Goal: Information Seeking & Learning: Learn about a topic

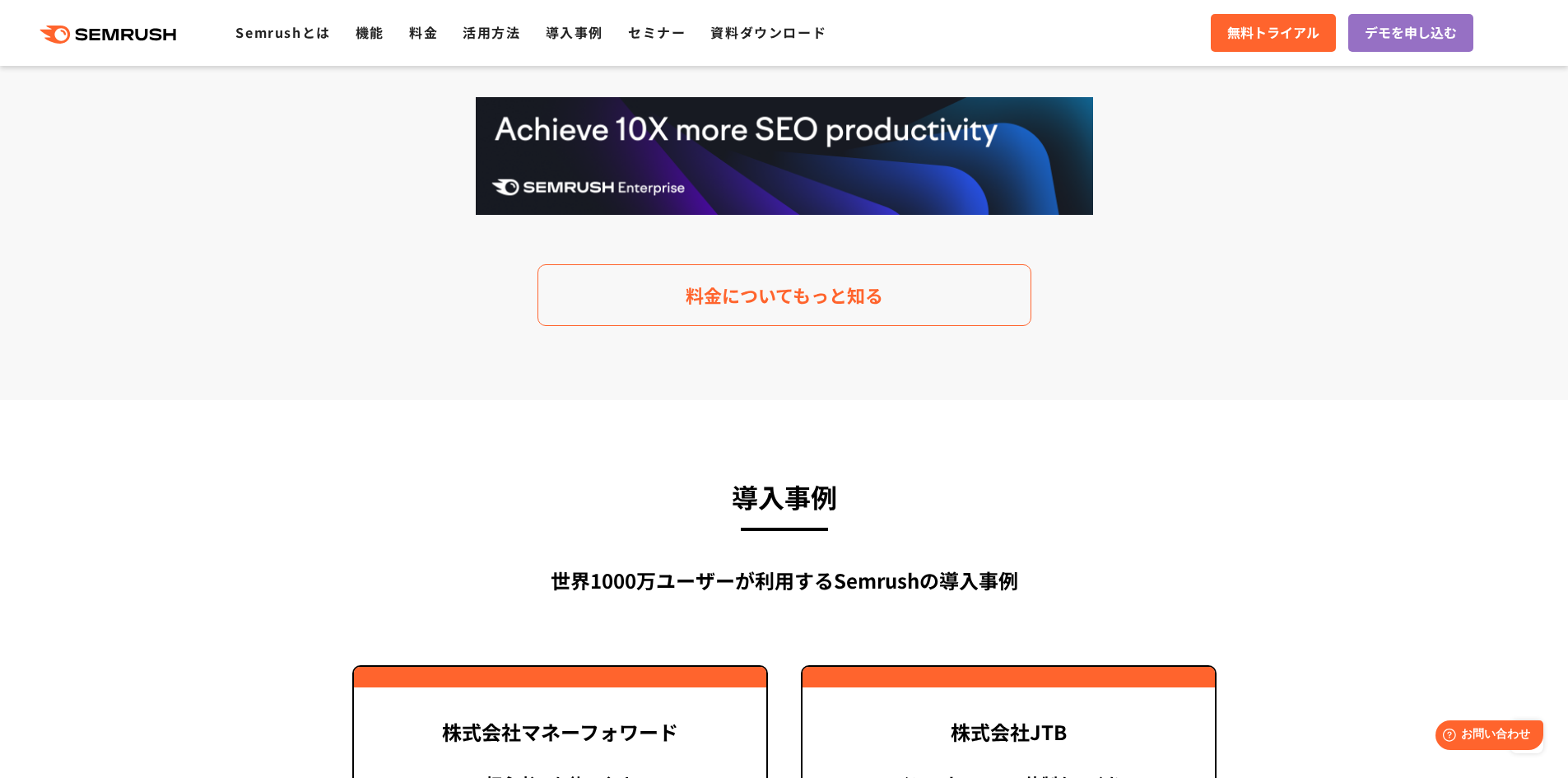
scroll to position [3457, 0]
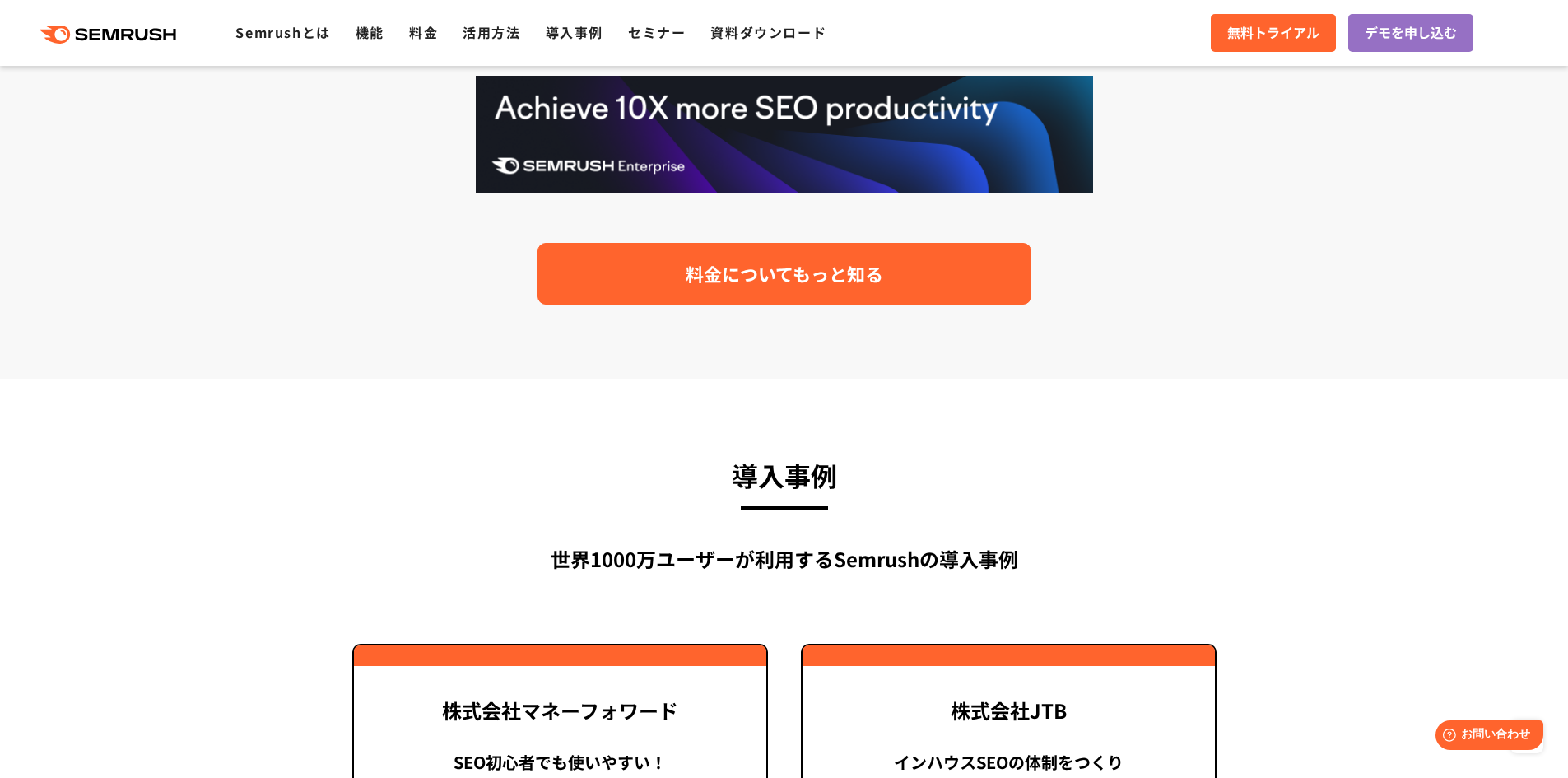
click at [870, 288] on span "料金についてもっと知る" at bounding box center [784, 273] width 198 height 29
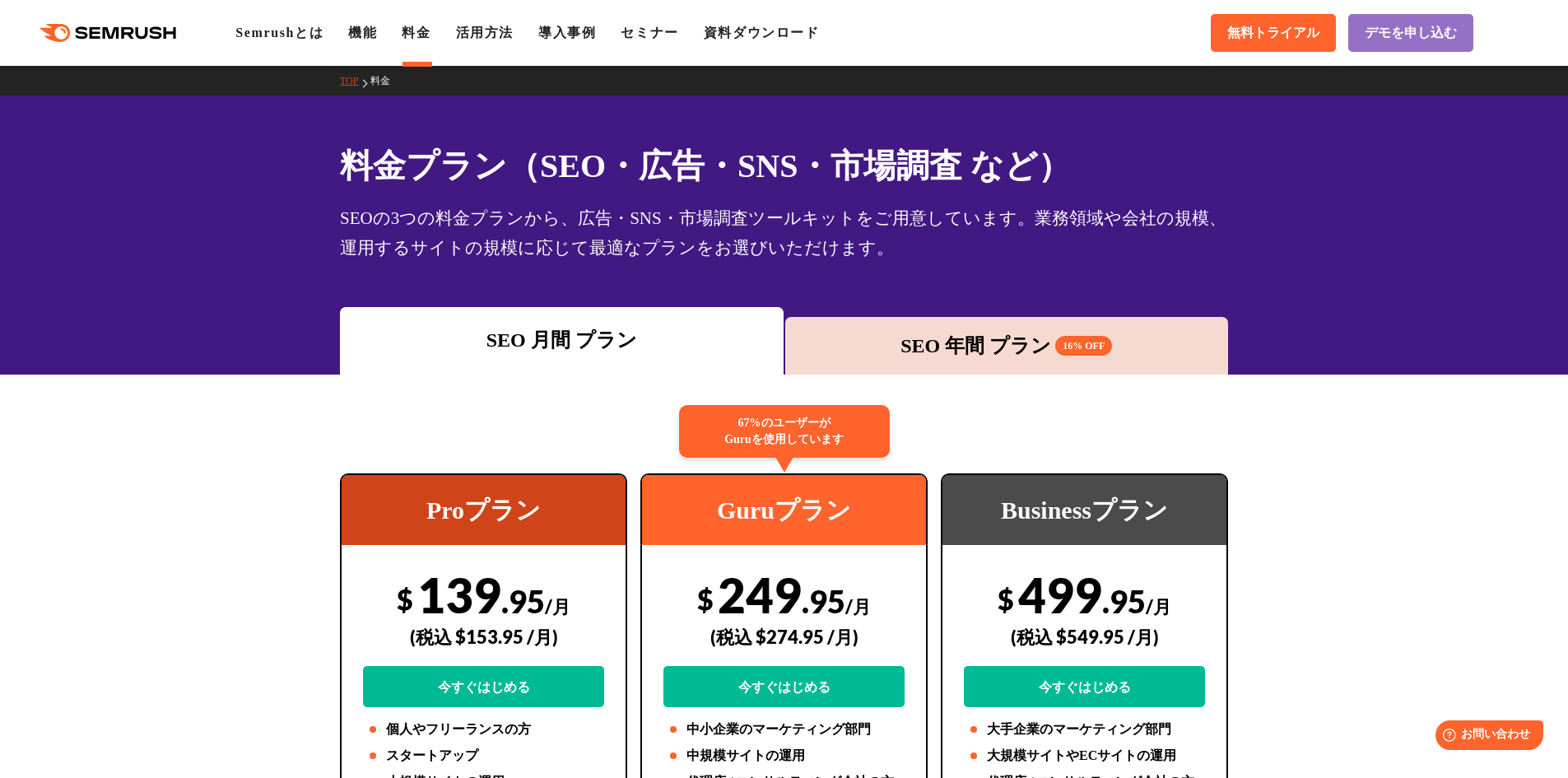
click at [969, 327] on div "SEO 年間 プラン 16% OFF" at bounding box center [1007, 346] width 443 height 58
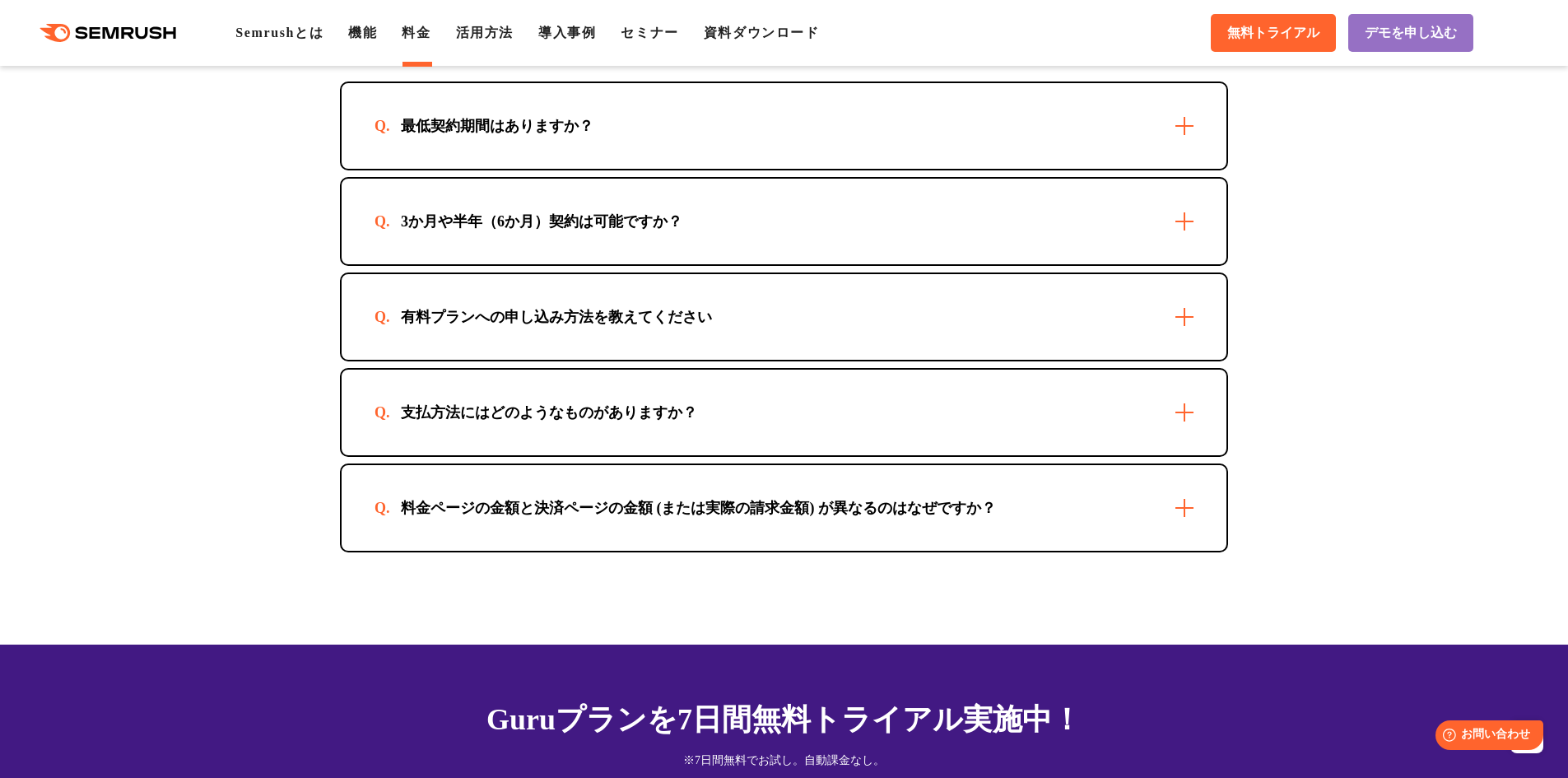
scroll to position [5103, 0]
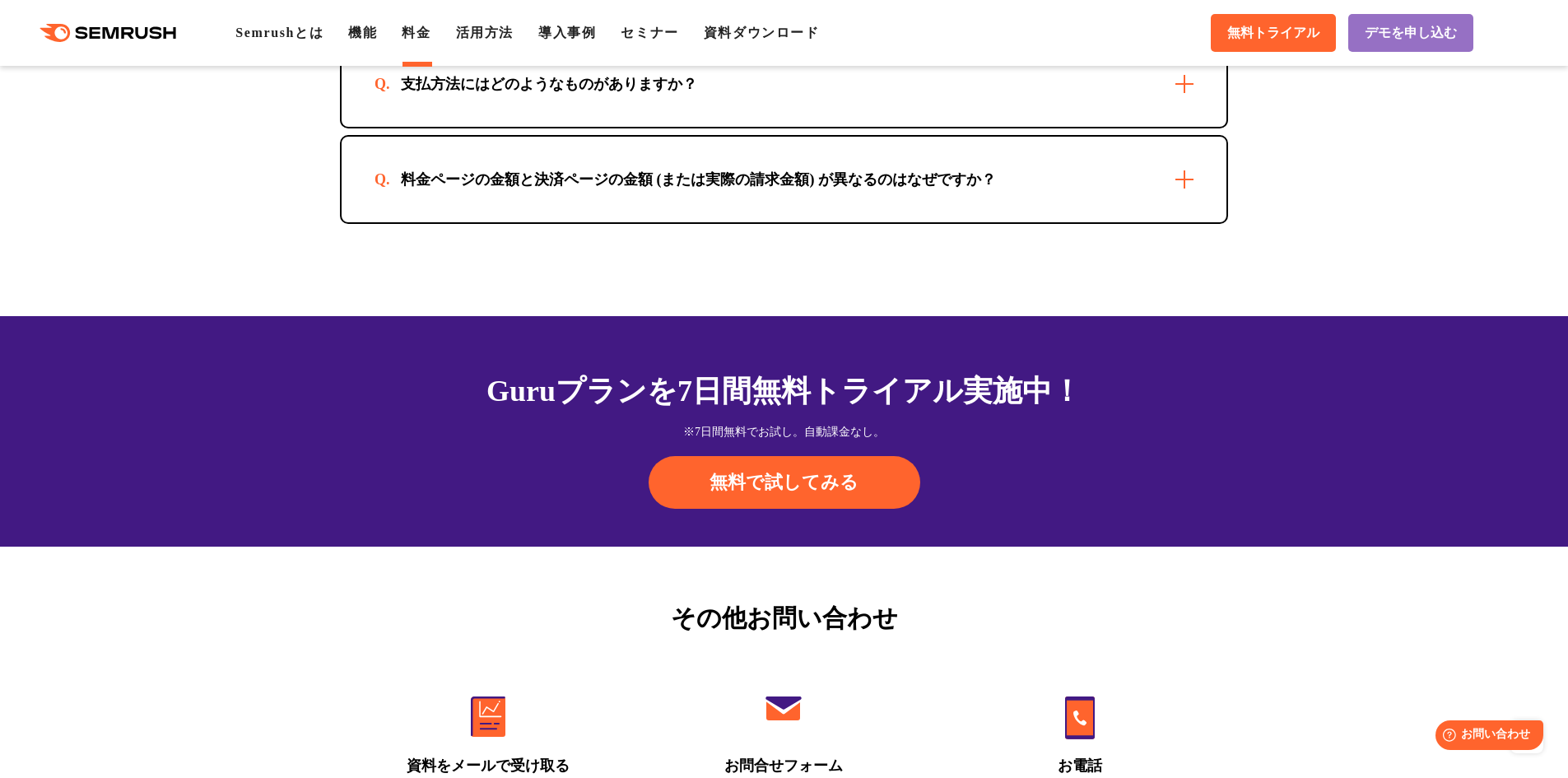
click at [934, 182] on div "料金ページの金額と決済ページの金額 (または実際の請求金額) が異なるのはなぜですか？" at bounding box center [698, 179] width 648 height 19
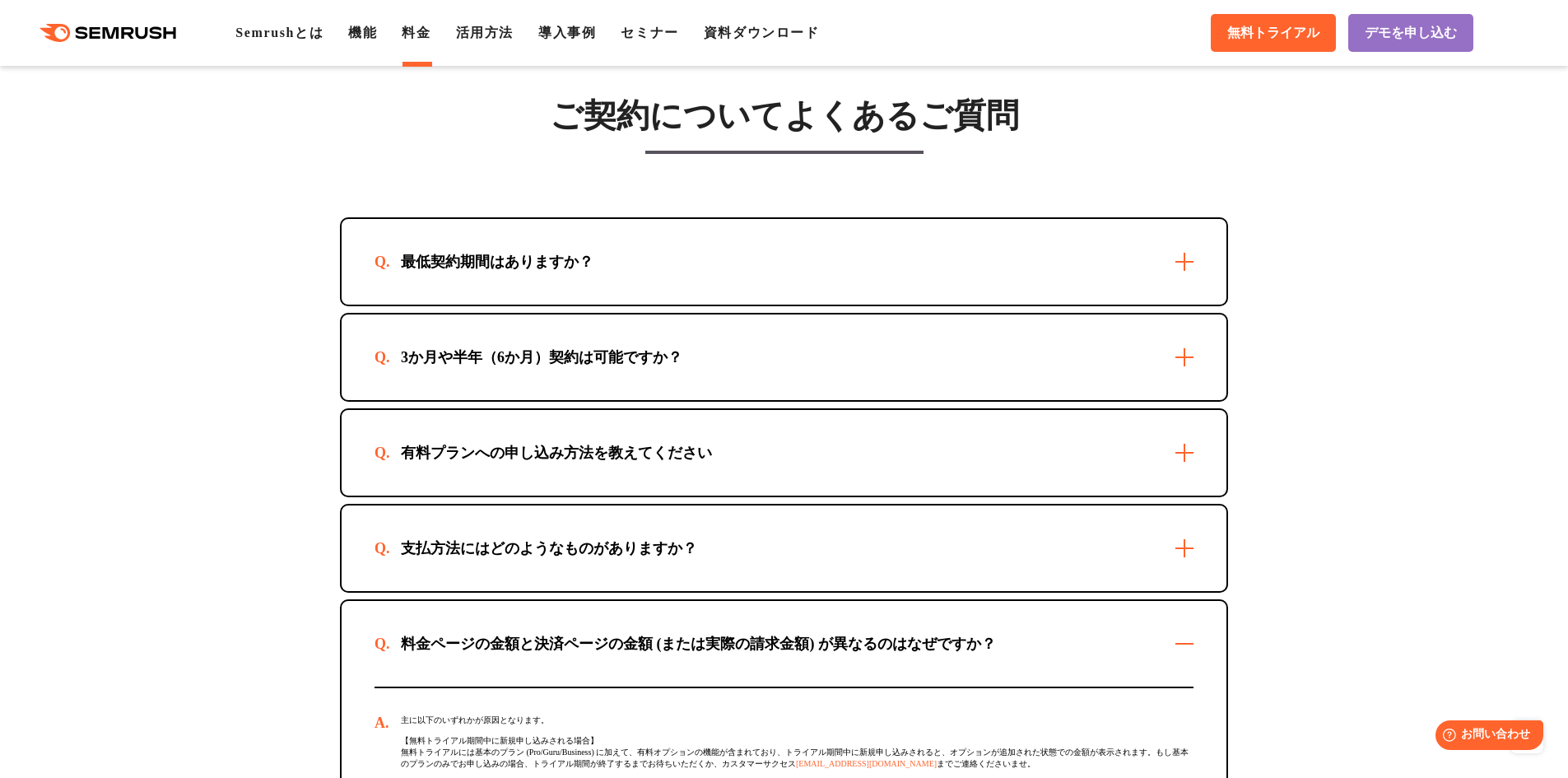
scroll to position [4551, 0]
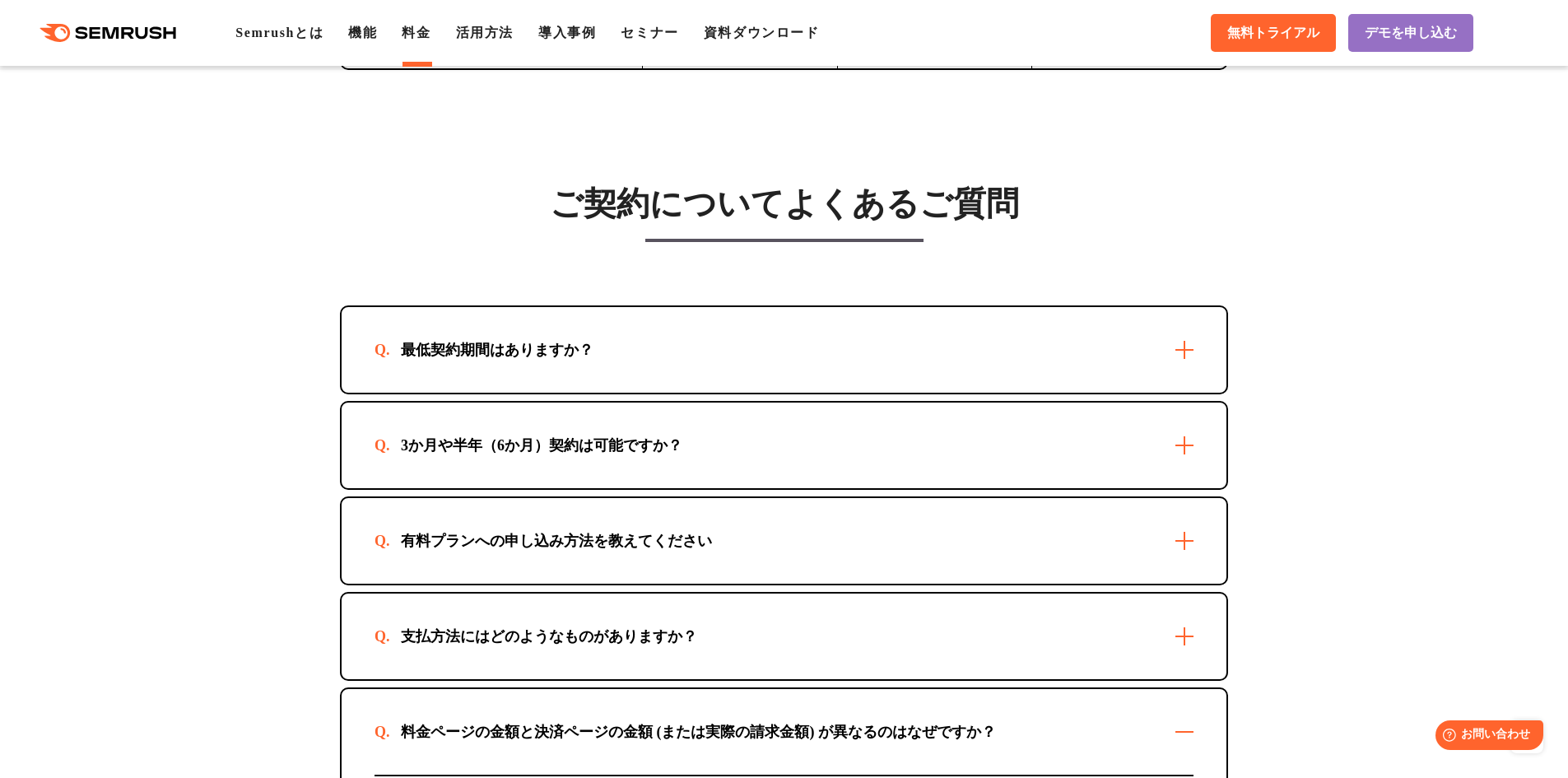
click at [1178, 348] on div "最低契約期間はありますか？" at bounding box center [784, 350] width 885 height 86
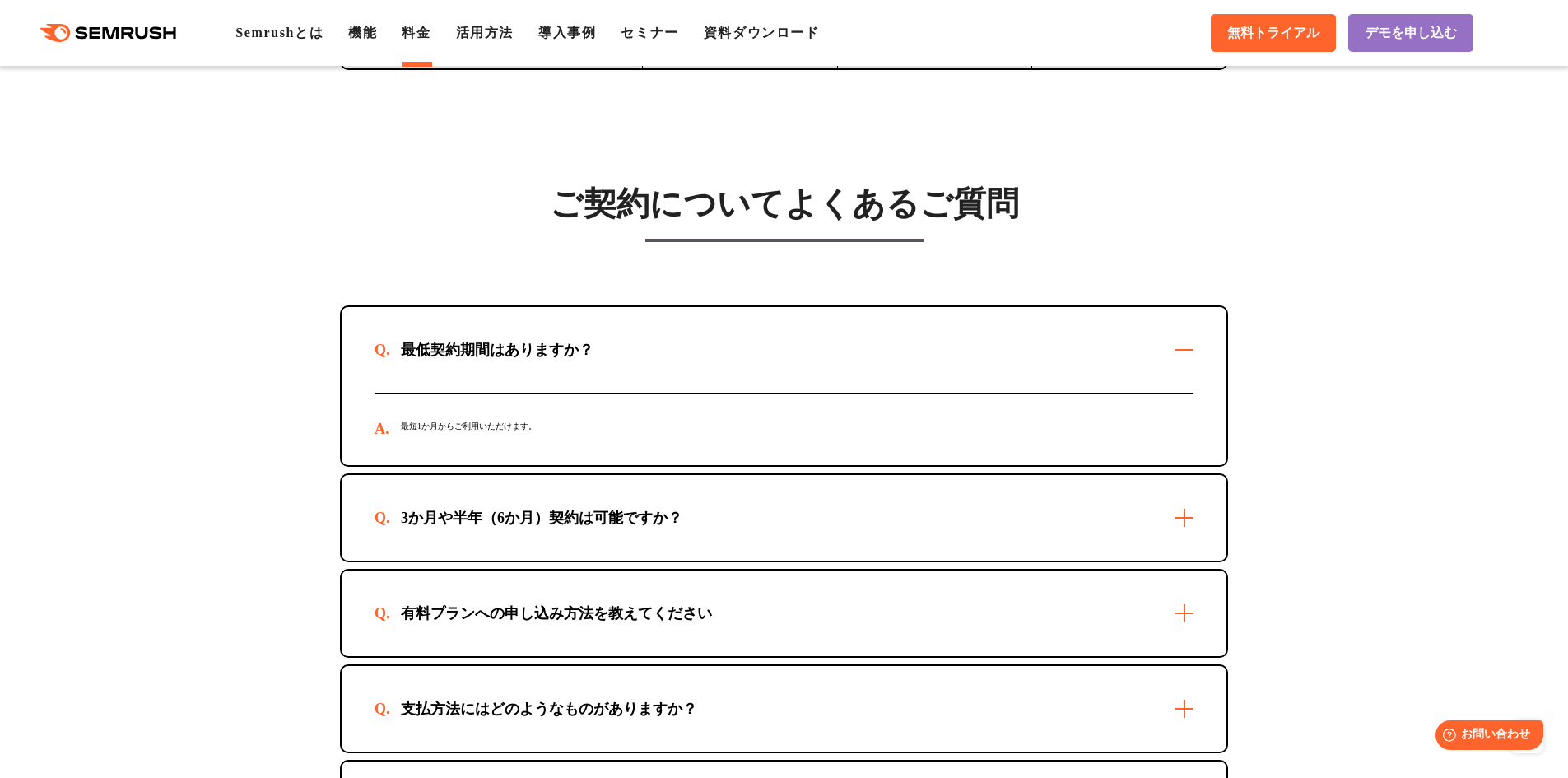
click at [1191, 516] on div "3か月や半年（6か月）契約は可能ですか？" at bounding box center [784, 518] width 885 height 86
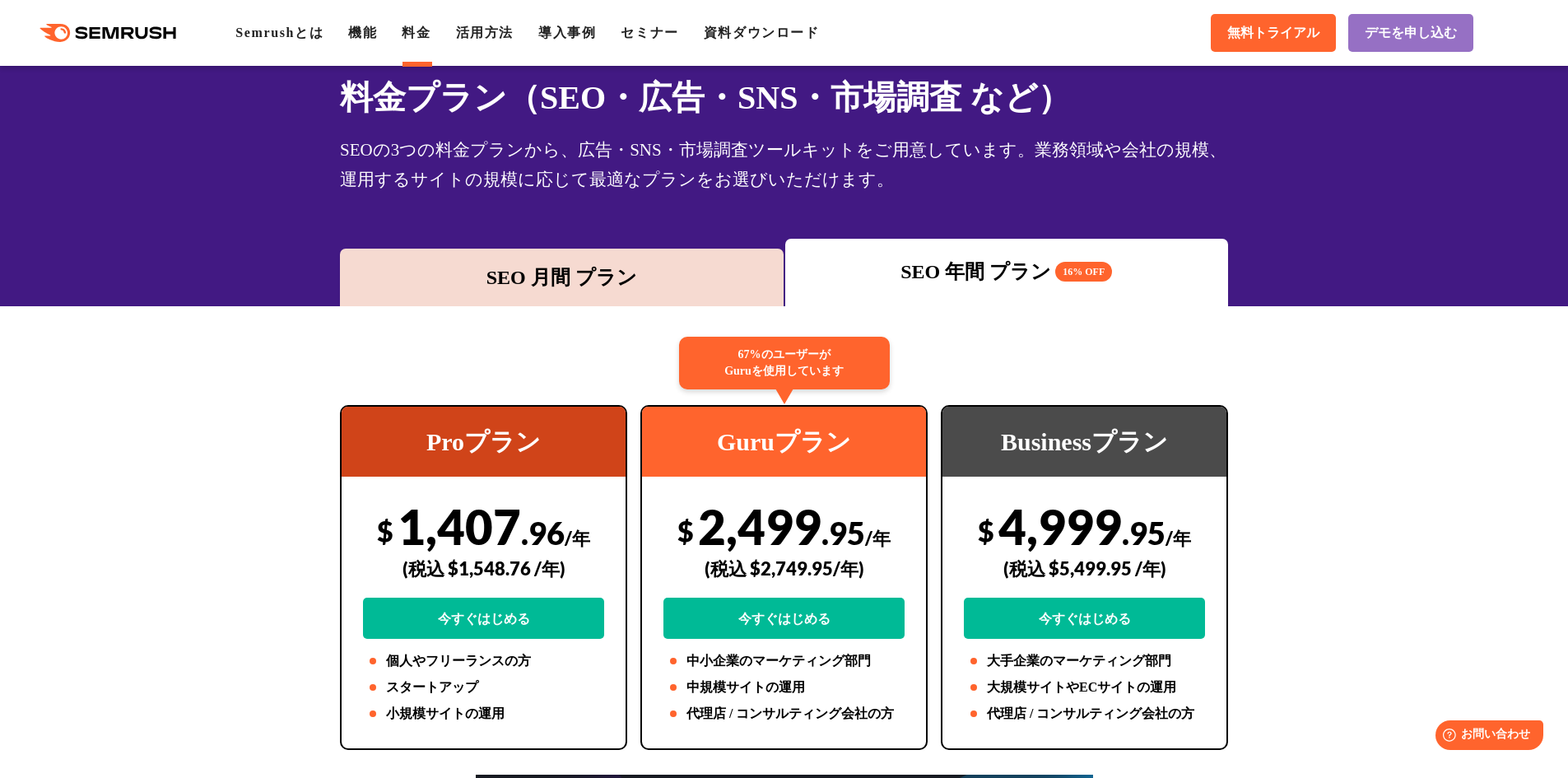
scroll to position [0, 0]
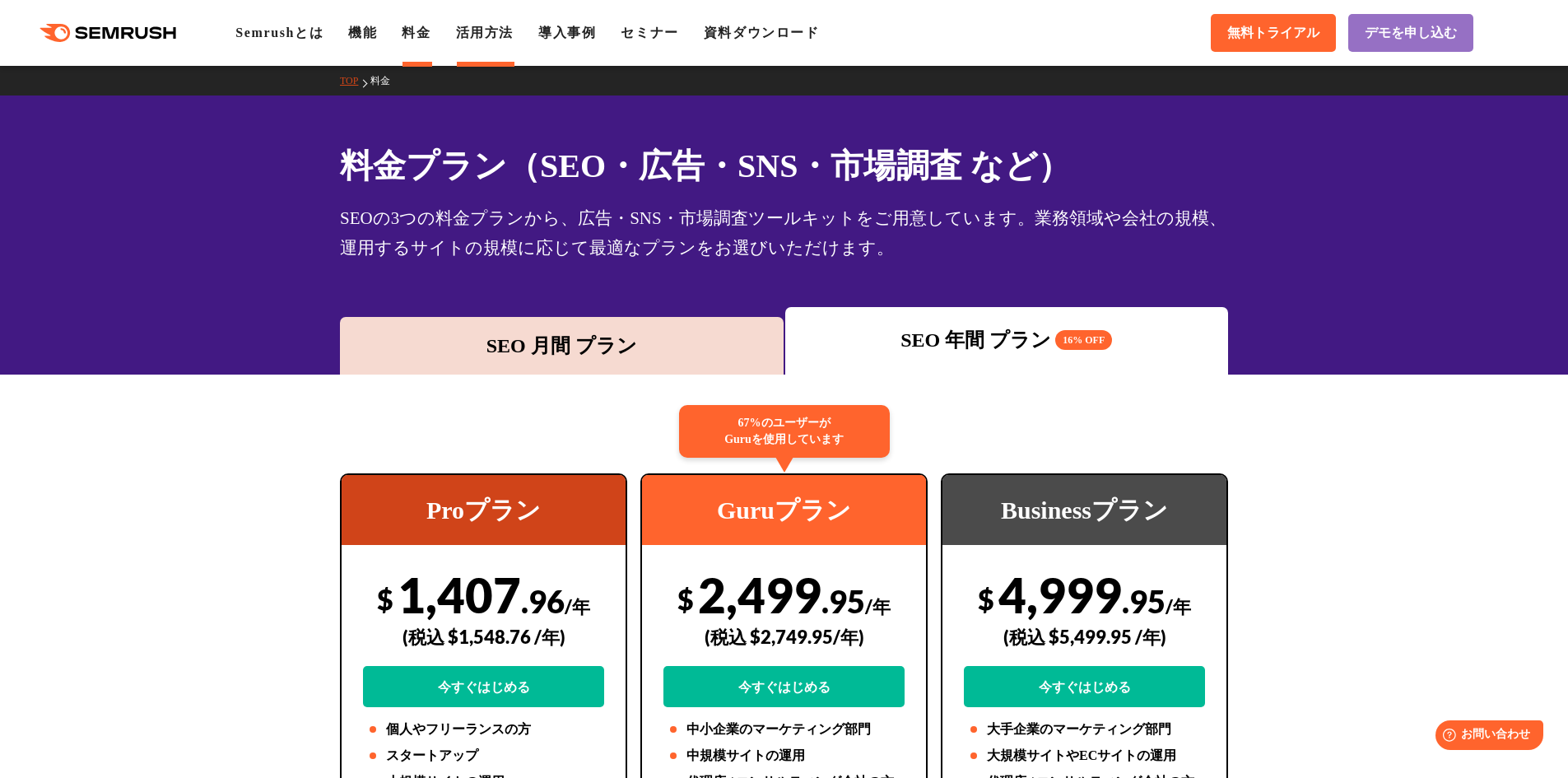
click at [474, 25] on link "活用方法" at bounding box center [485, 32] width 58 height 14
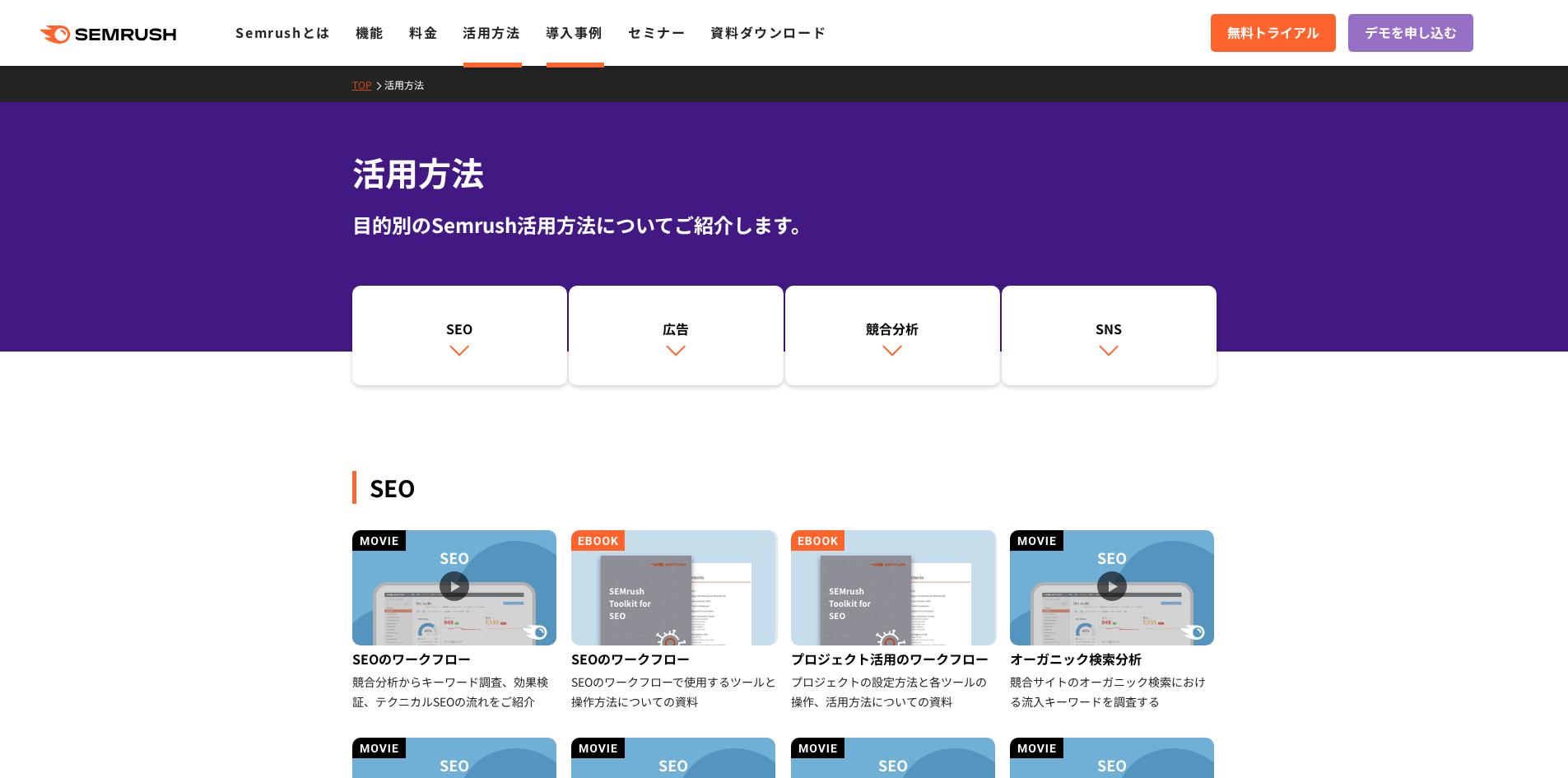
click at [577, 36] on link "導入事例" at bounding box center [575, 31] width 58 height 19
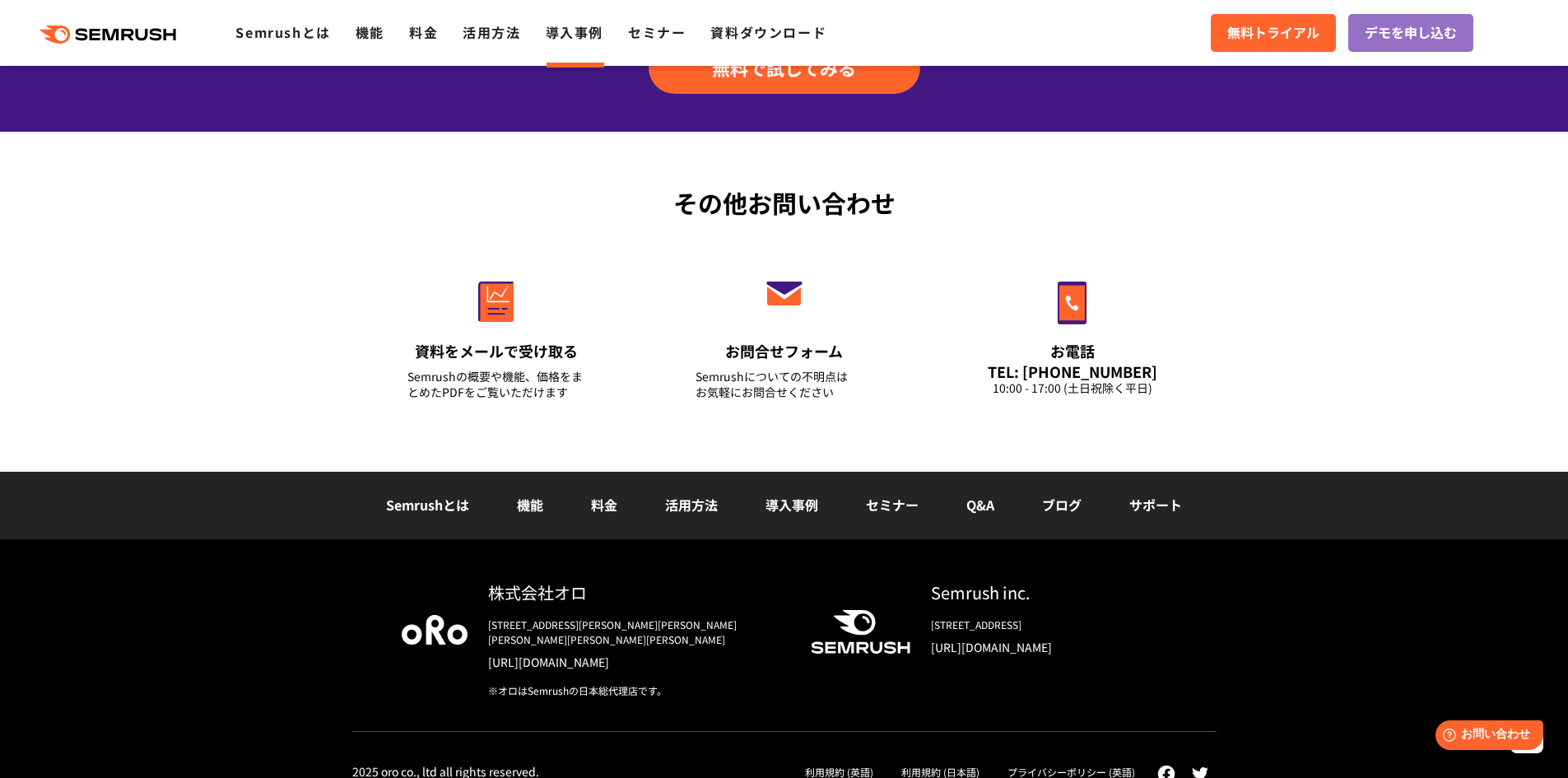
scroll to position [2067, 0]
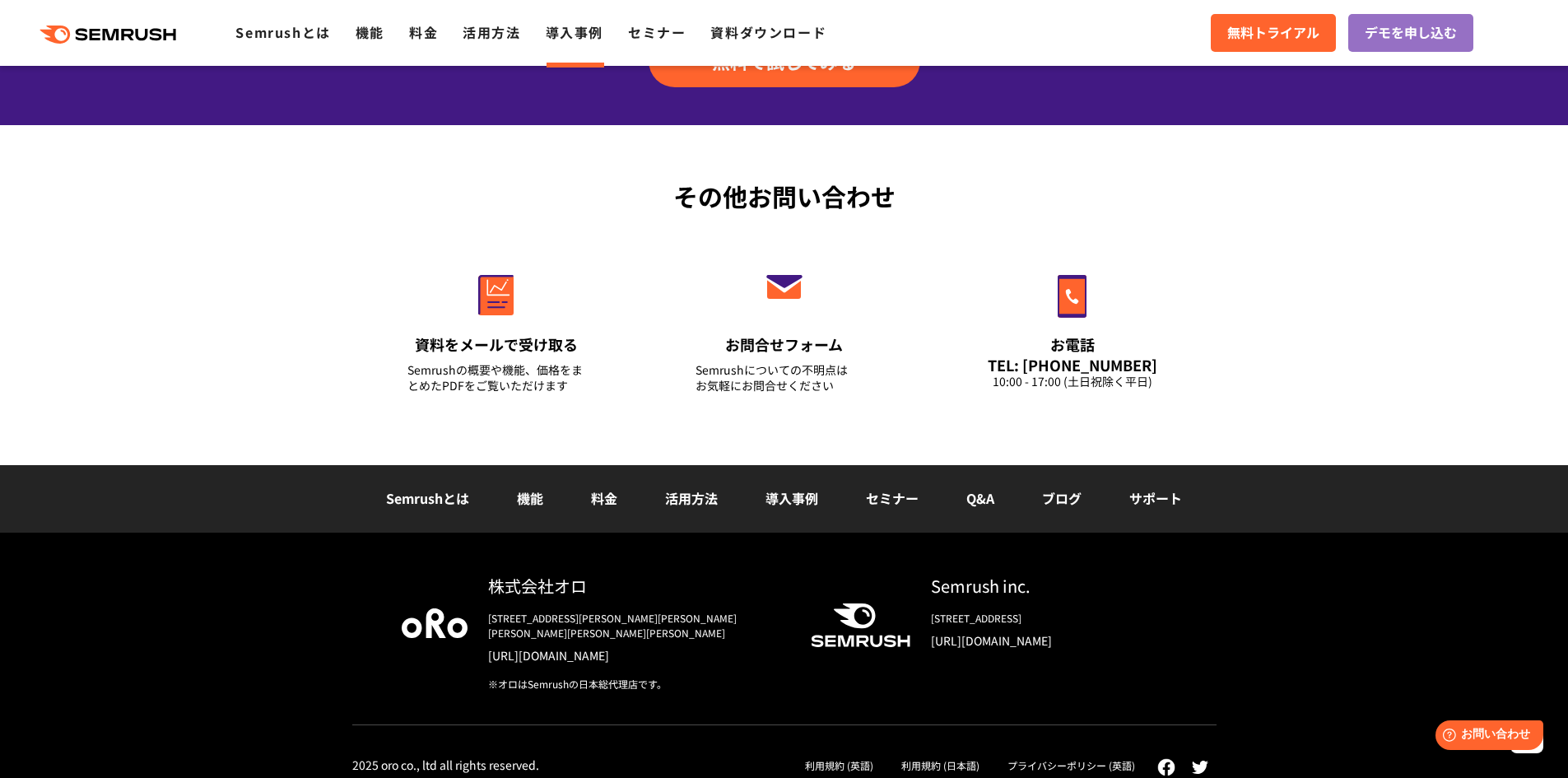
click at [686, 503] on link "活用方法" at bounding box center [691, 497] width 53 height 19
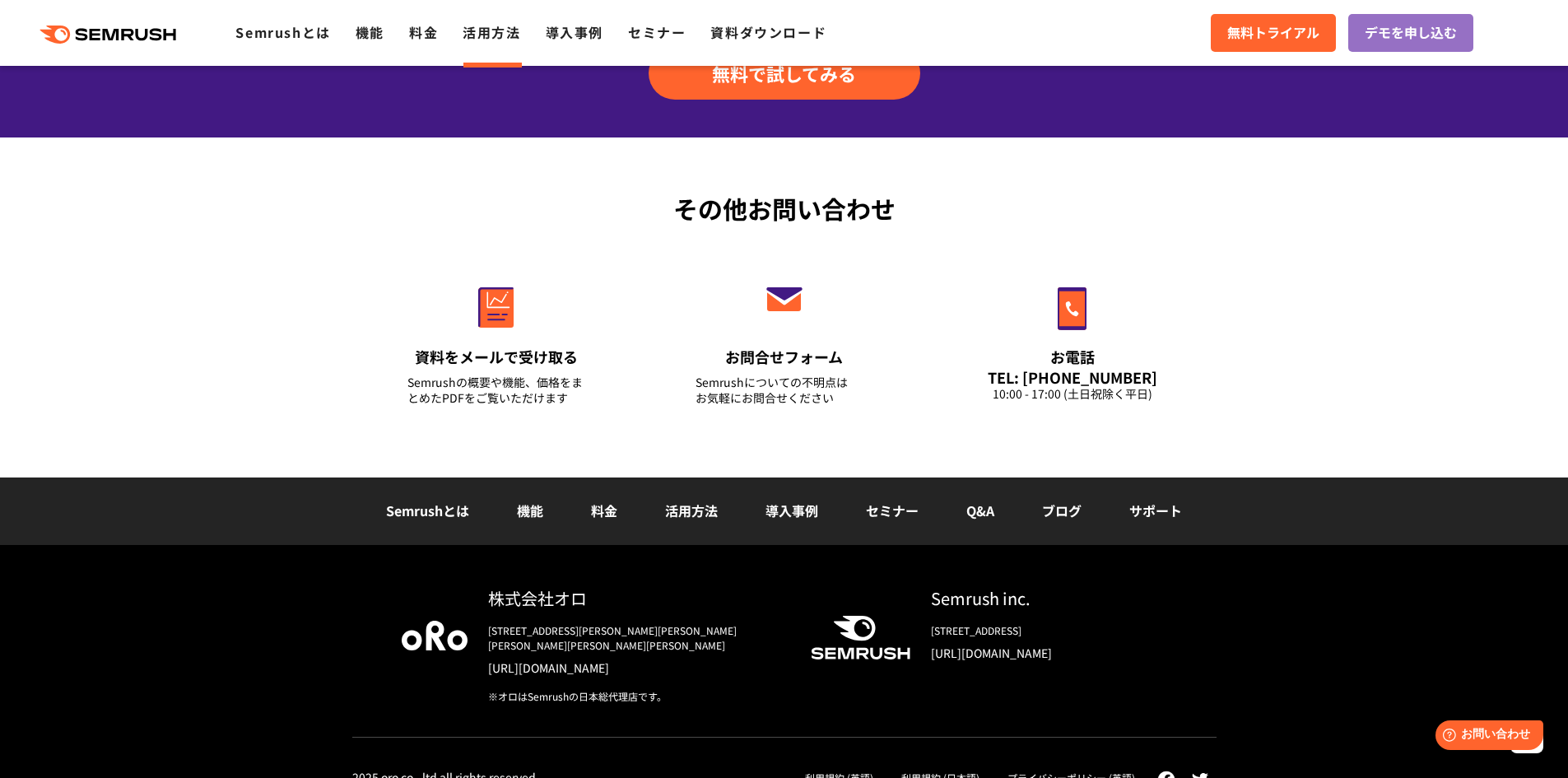
scroll to position [2317, 0]
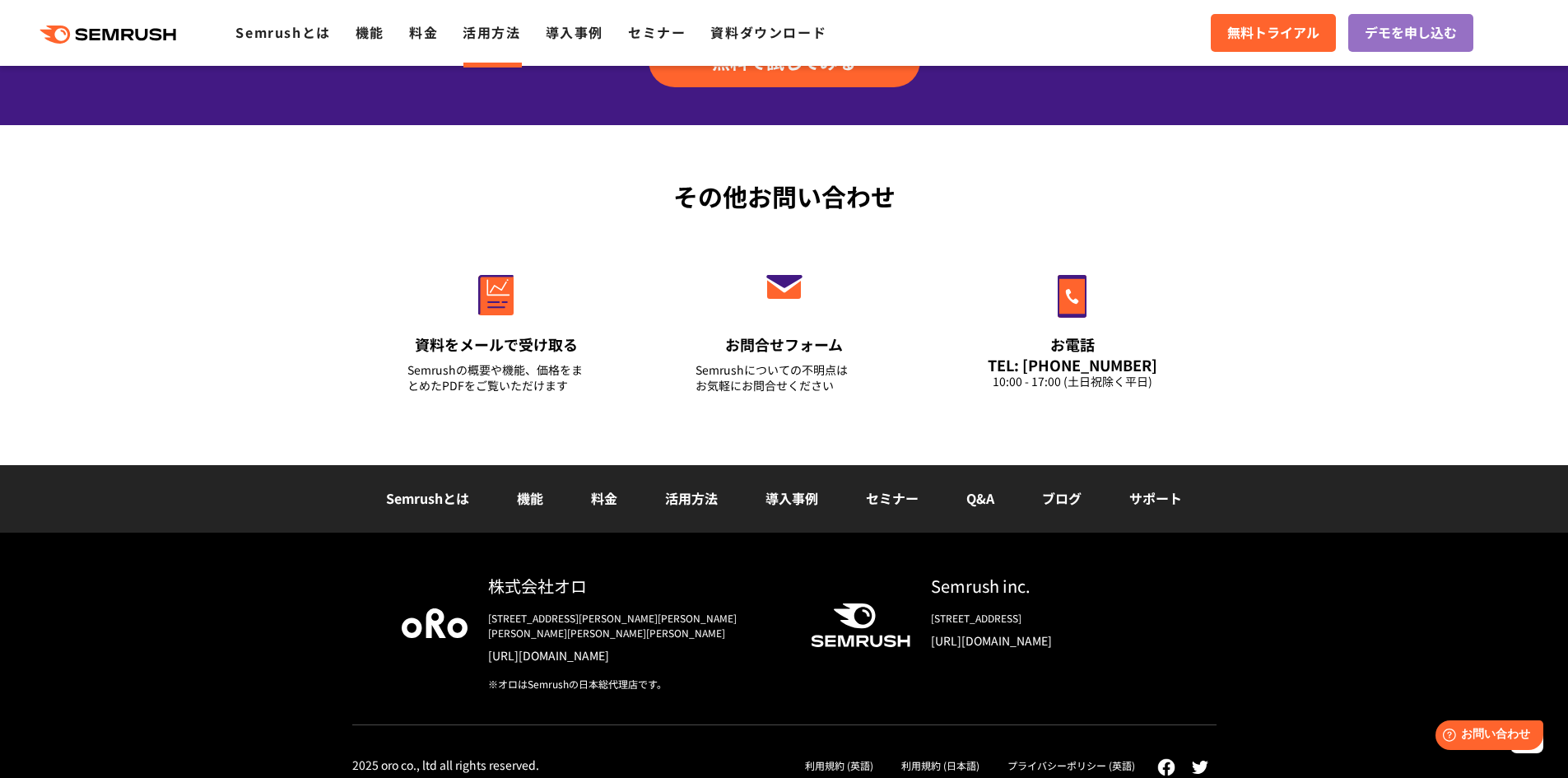
click at [906, 500] on link "セミナー" at bounding box center [892, 497] width 53 height 19
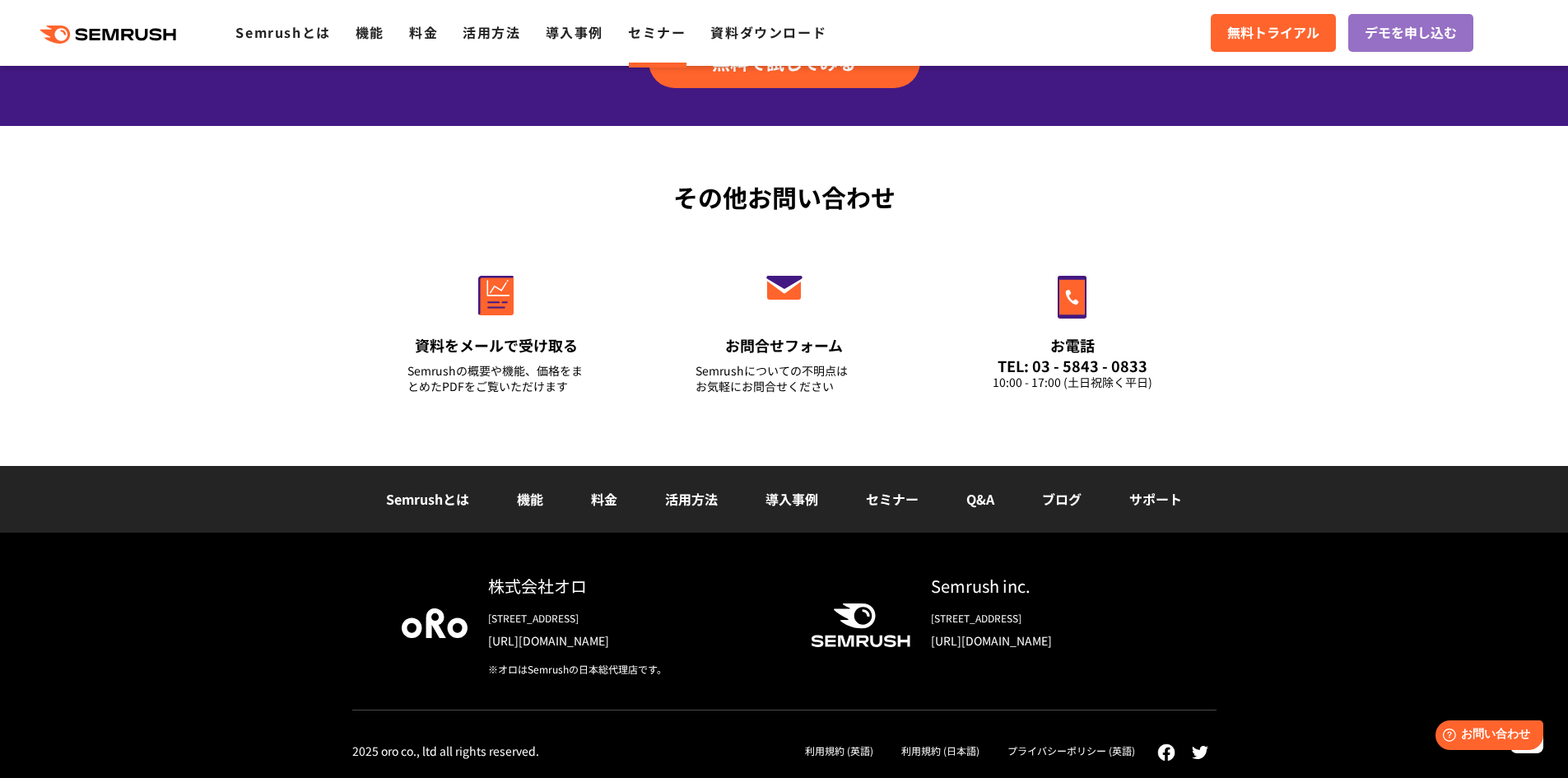
scroll to position [1695, 0]
